Goal: Find specific page/section: Find specific page/section

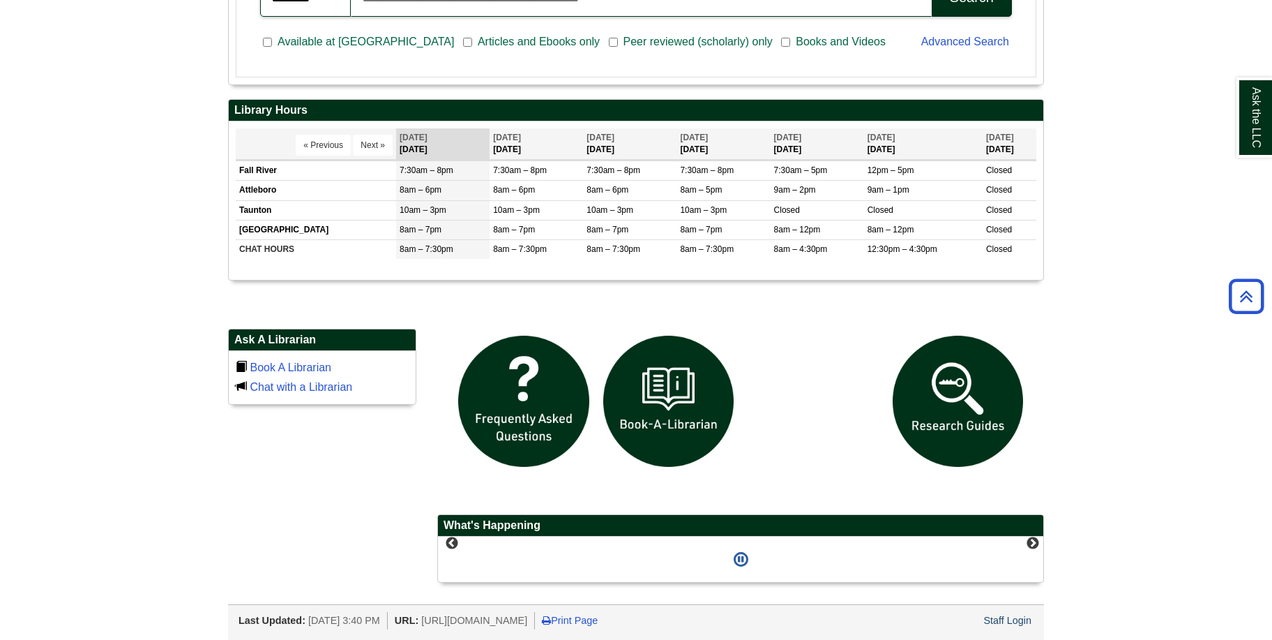
scroll to position [1046, 0]
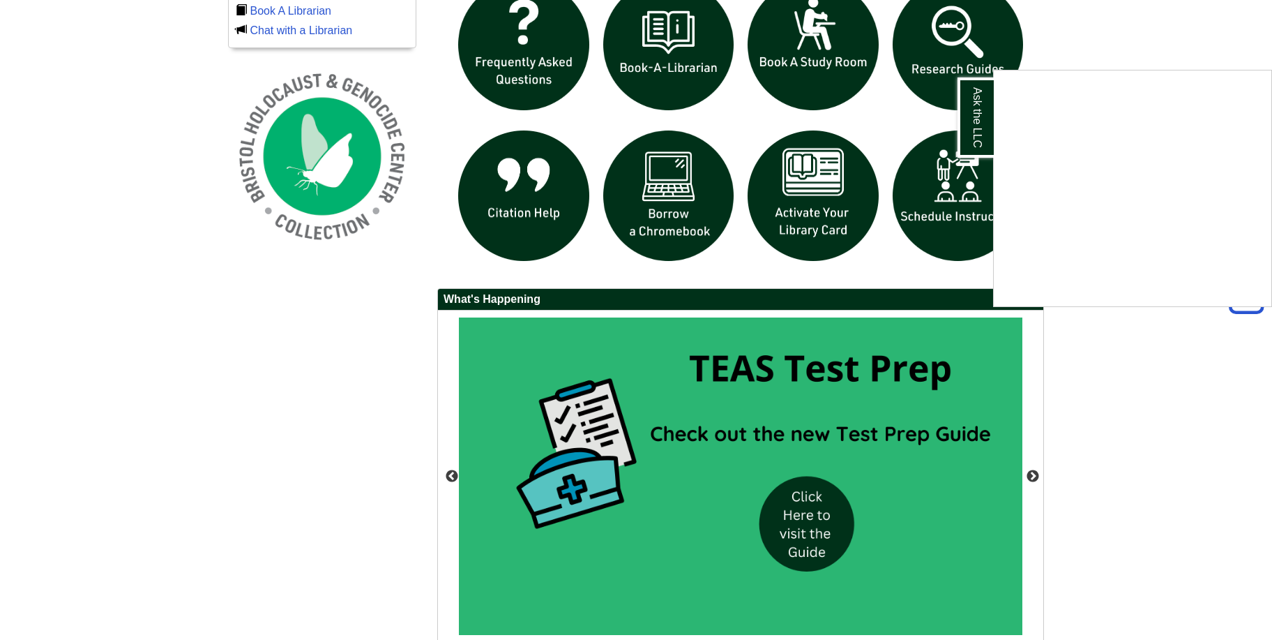
click at [1031, 476] on div "Ask the LLC" at bounding box center [636, 320] width 1272 height 640
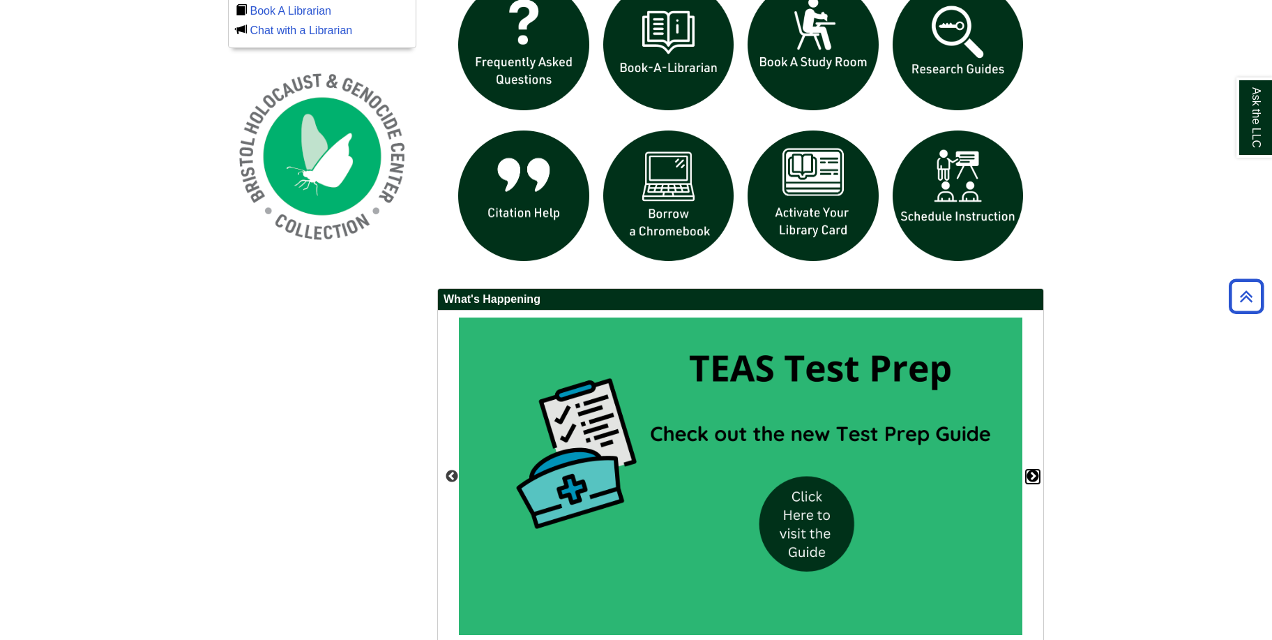
click at [1034, 474] on button "Next" at bounding box center [1033, 476] width 14 height 14
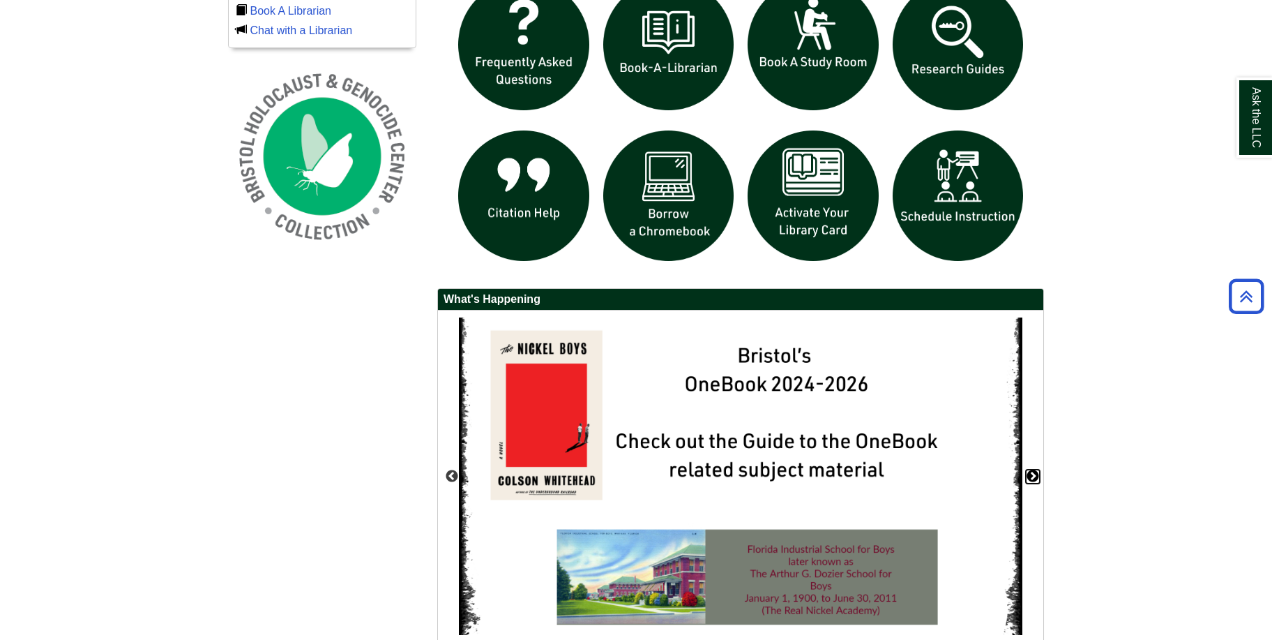
click at [1032, 474] on button "Next" at bounding box center [1033, 476] width 14 height 14
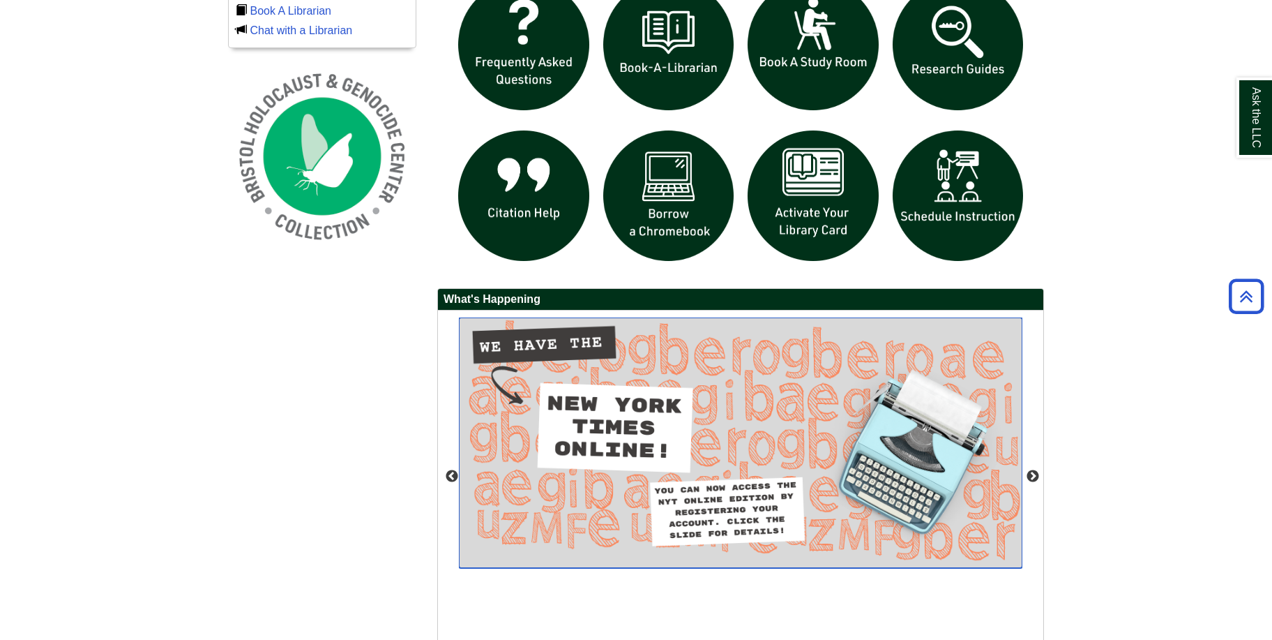
click at [650, 432] on img "slideshow" at bounding box center [741, 442] width 564 height 250
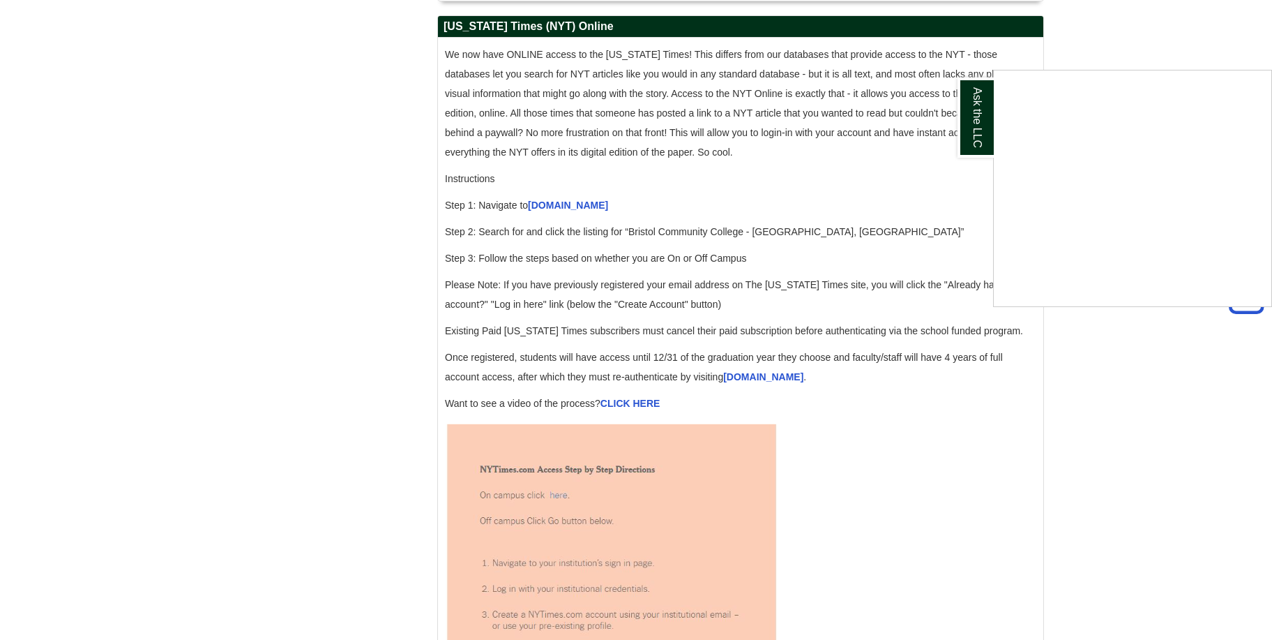
scroll to position [1395, 0]
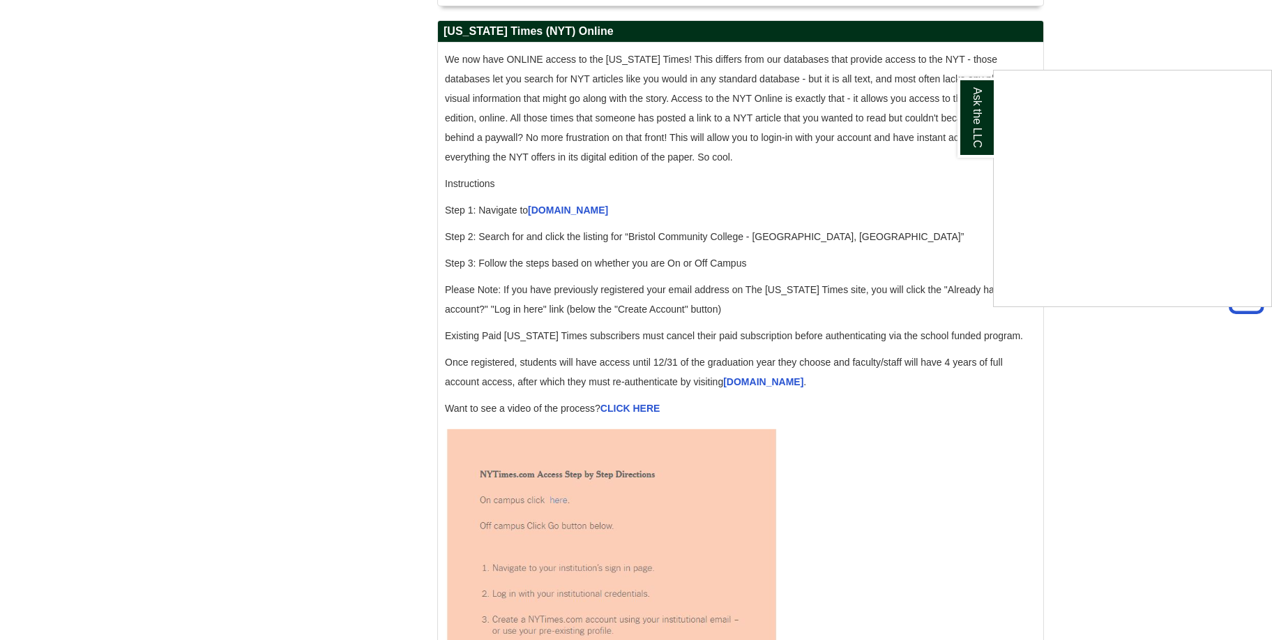
click at [580, 227] on div "Ask the LLC" at bounding box center [636, 320] width 1272 height 640
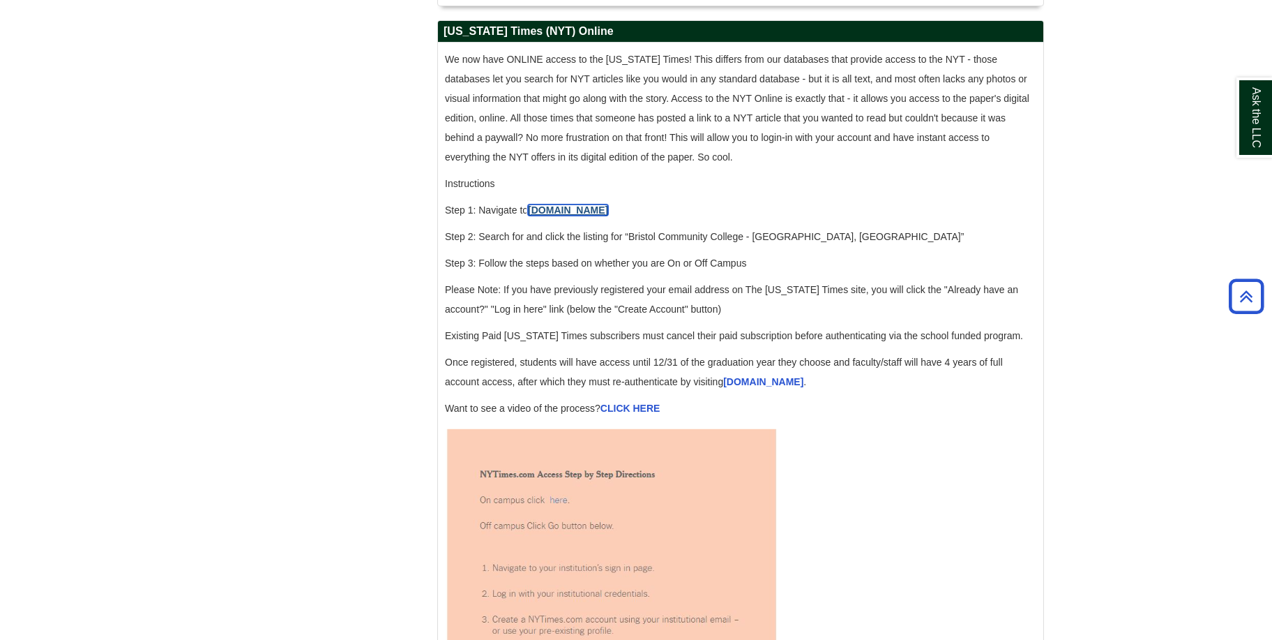
click at [567, 216] on link "[DOMAIN_NAME]" at bounding box center [568, 209] width 80 height 11
